Goal: Task Accomplishment & Management: Manage account settings

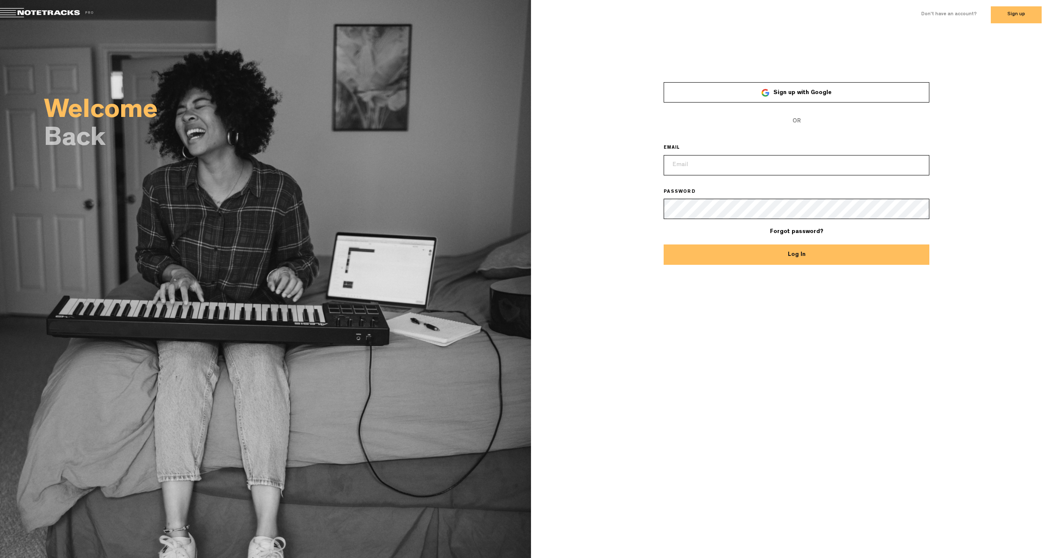
type input "mikedesousa@btinternet.com"
click at [782, 257] on button "Log In" at bounding box center [797, 255] width 266 height 20
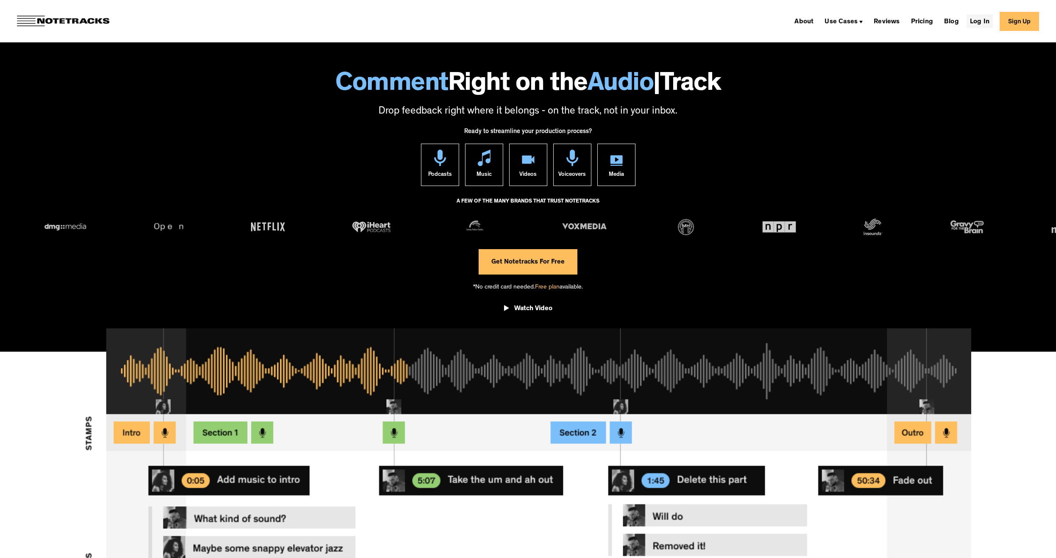
click at [980, 24] on link "Log In" at bounding box center [979, 21] width 26 height 14
